Goal: Transaction & Acquisition: Purchase product/service

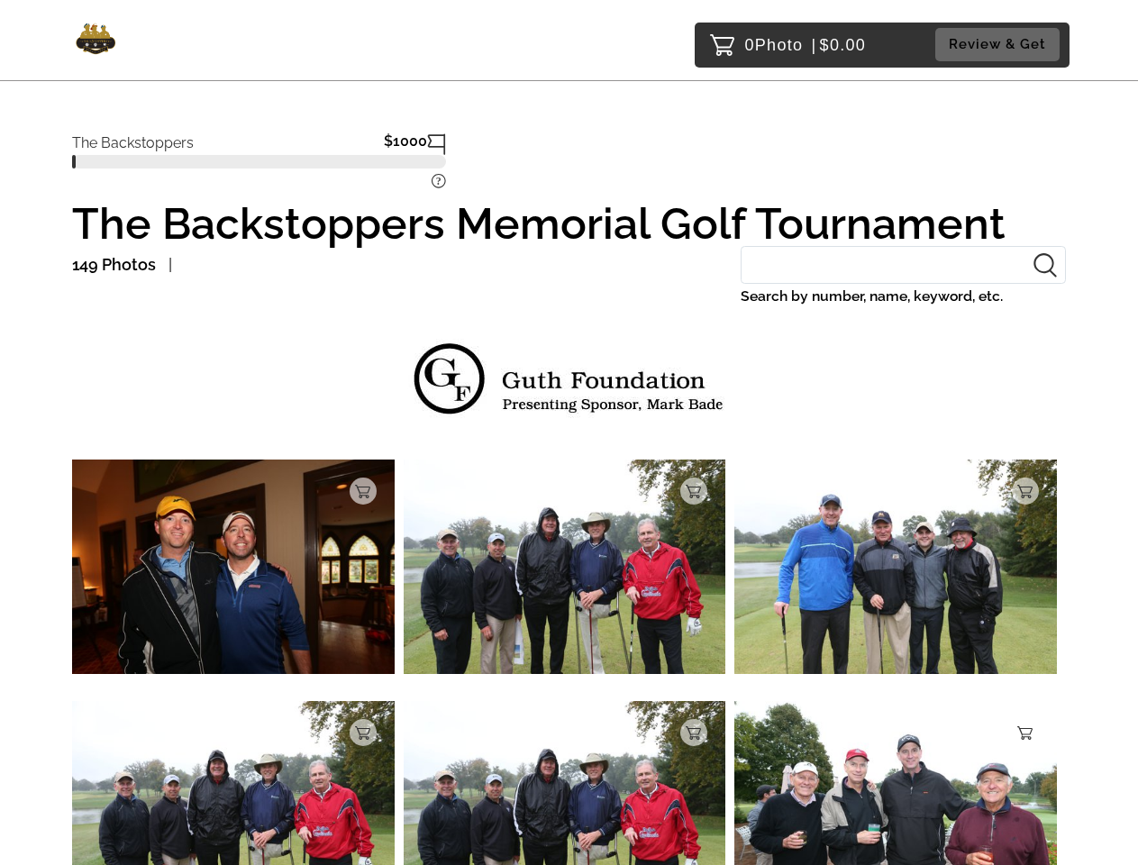
click at [439, 183] on tspan "?" at bounding box center [438, 181] width 5 height 13
click at [233, 571] on img at bounding box center [233, 567] width 323 height 214
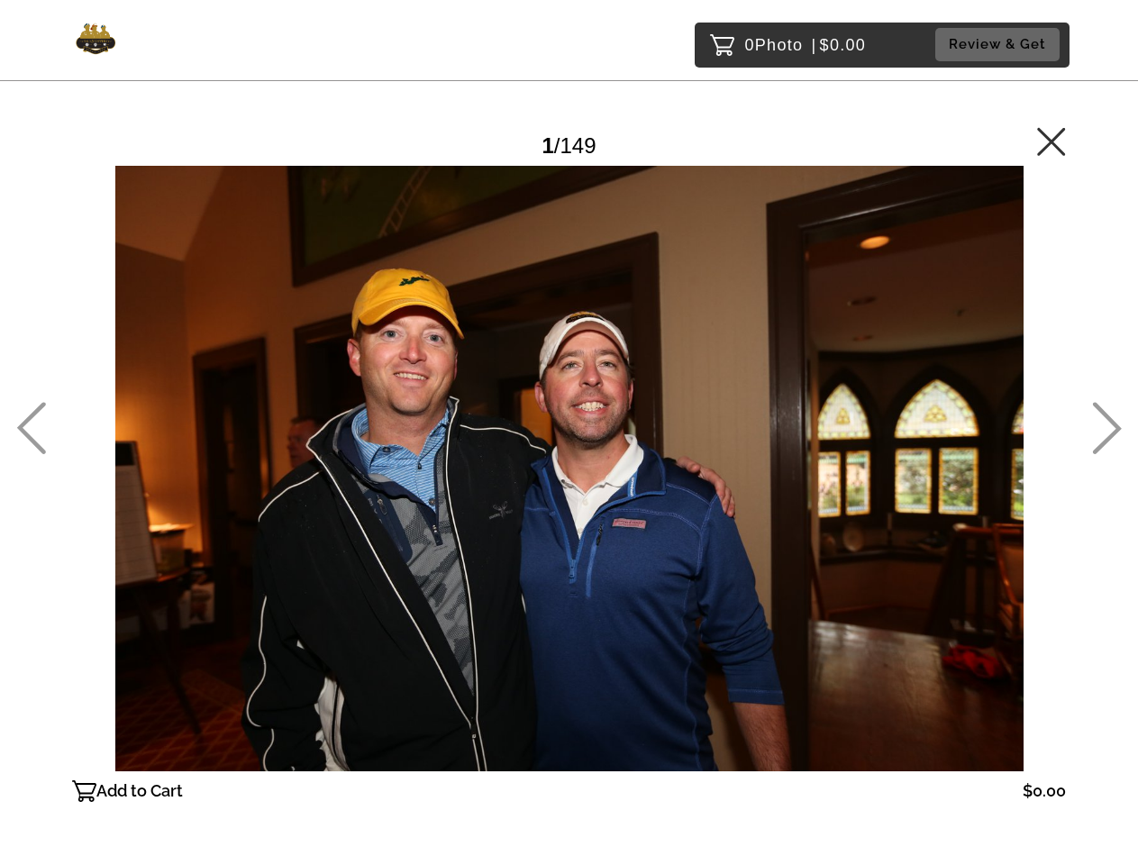
click at [363, 491] on div at bounding box center [569, 469] width 994 height 606
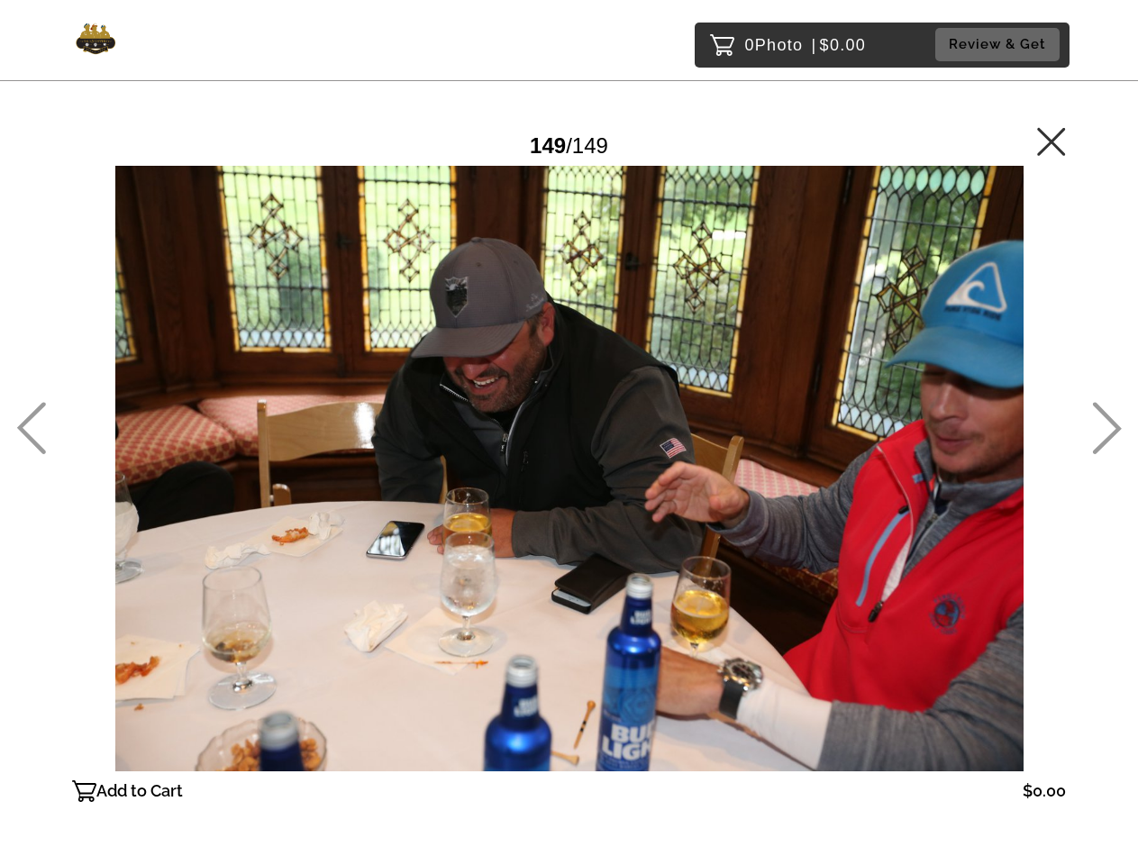
click at [565, 571] on div at bounding box center [569, 469] width 994 height 606
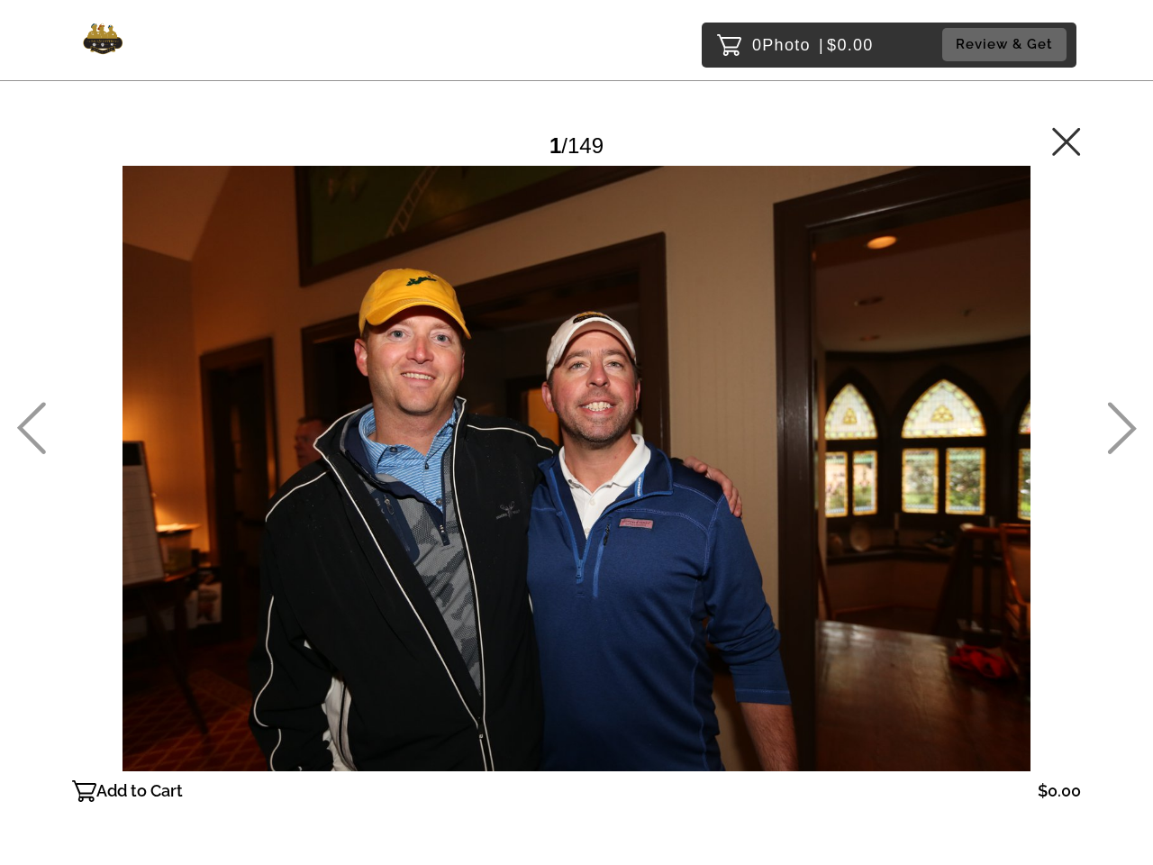
click at [694, 491] on div at bounding box center [576, 469] width 1009 height 606
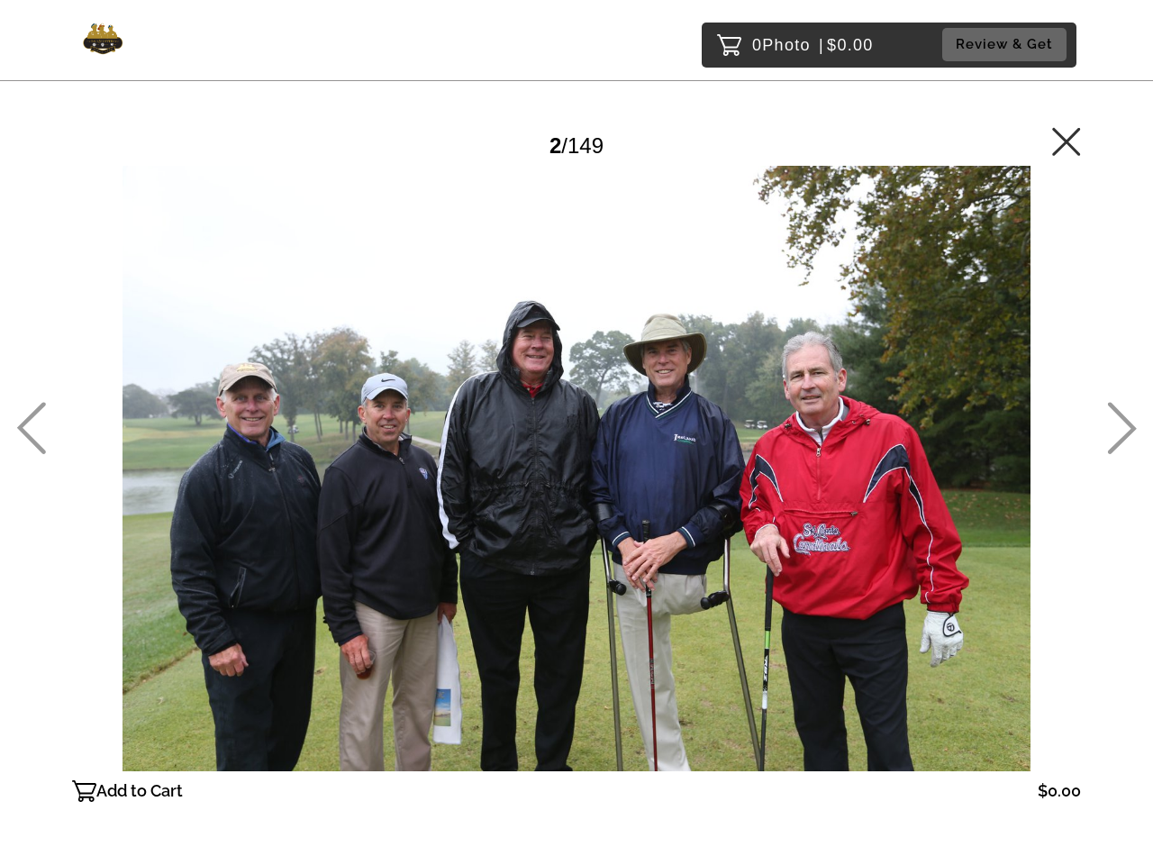
click at [896, 571] on div at bounding box center [576, 469] width 1009 height 606
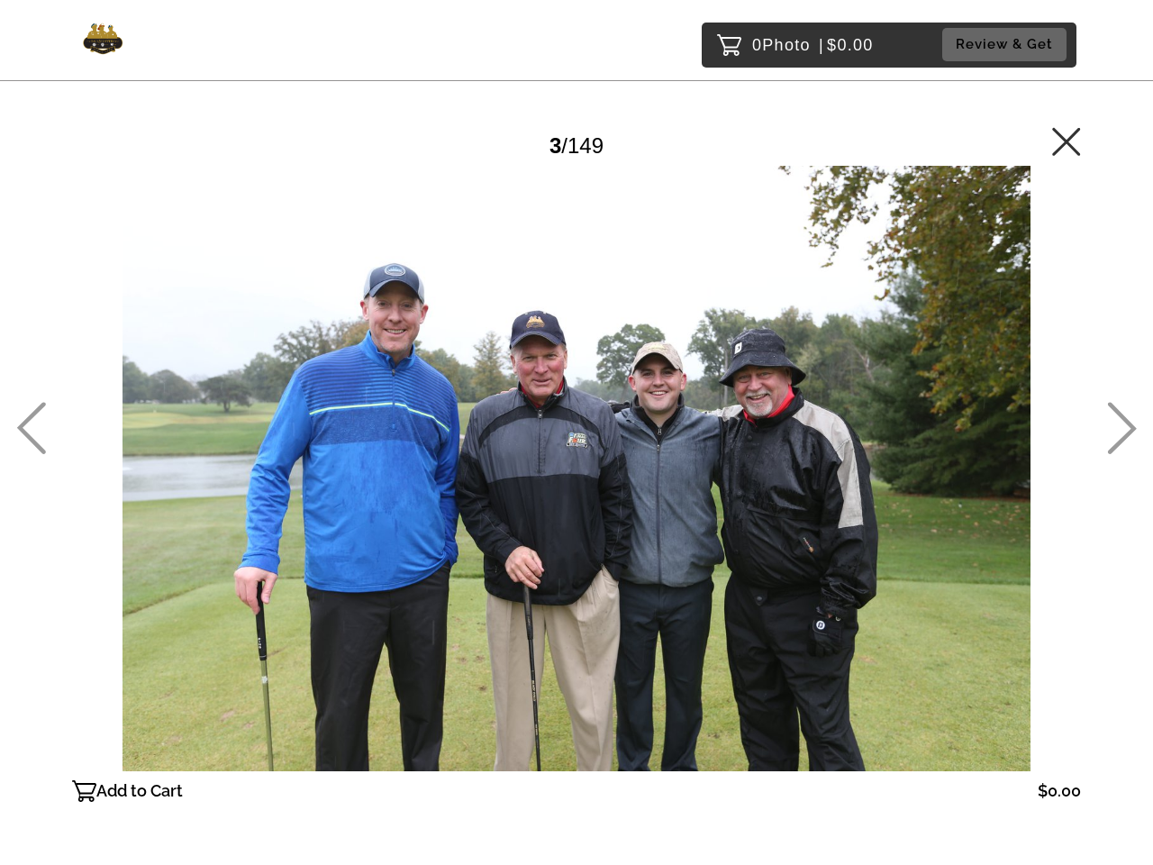
click at [1025, 491] on div at bounding box center [576, 469] width 1009 height 606
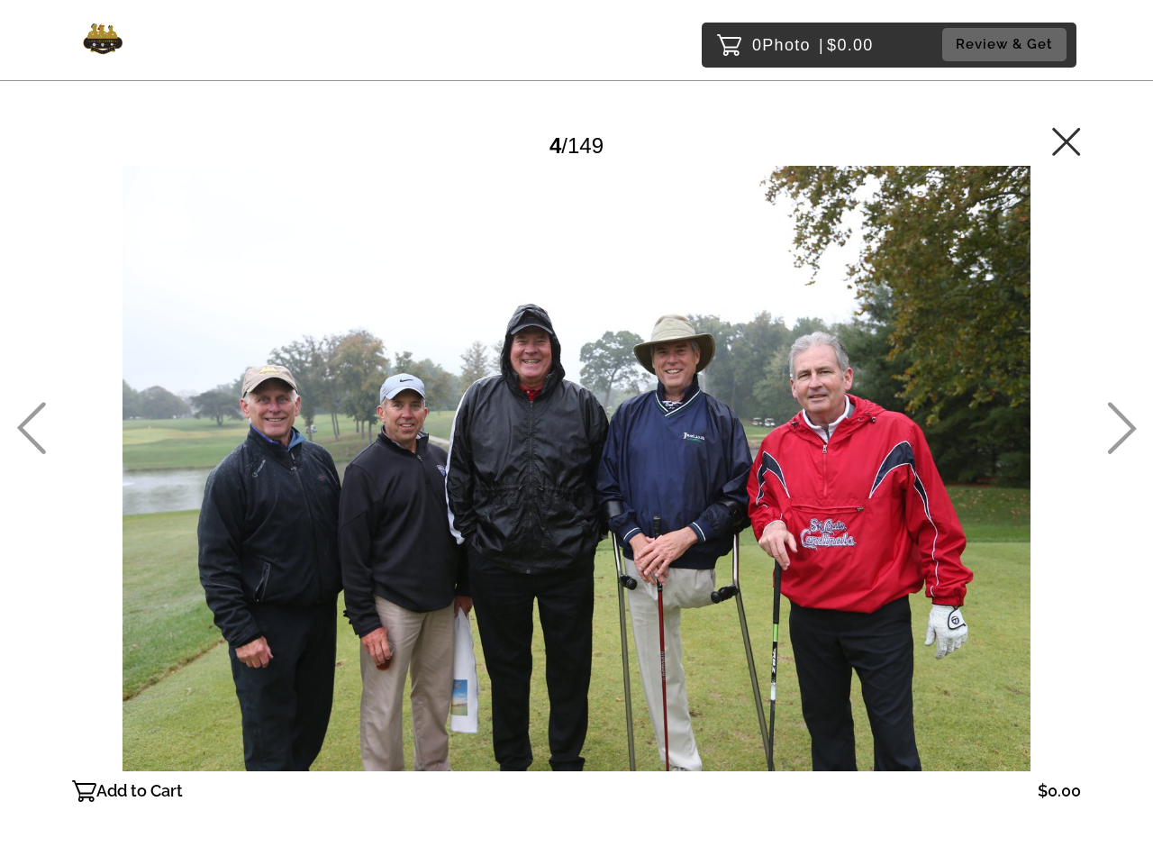
click at [233, 783] on div "Add to Cart $0.00" at bounding box center [576, 791] width 1009 height 29
click at [363, 733] on div at bounding box center [576, 469] width 1009 height 606
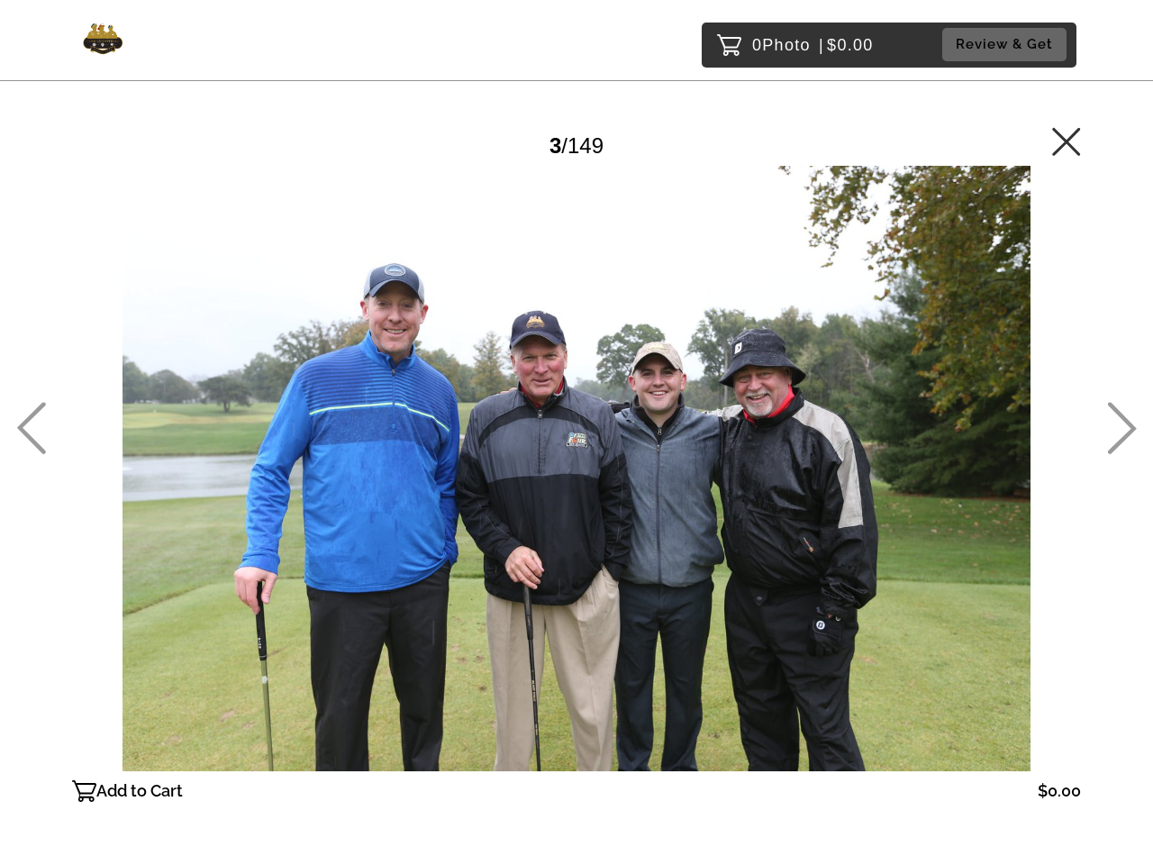
click at [565, 783] on div "Add to Cart $0.00" at bounding box center [576, 791] width 1009 height 29
